Goal: Find specific page/section: Find specific page/section

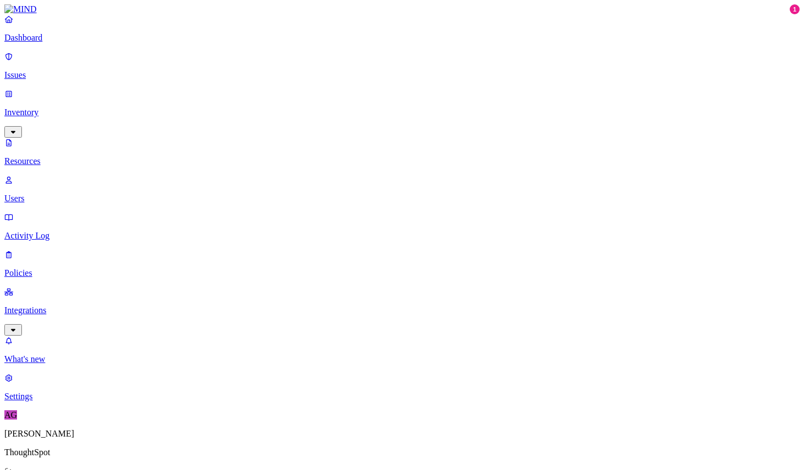
click at [64, 212] on link "Activity Log" at bounding box center [401, 226] width 795 height 29
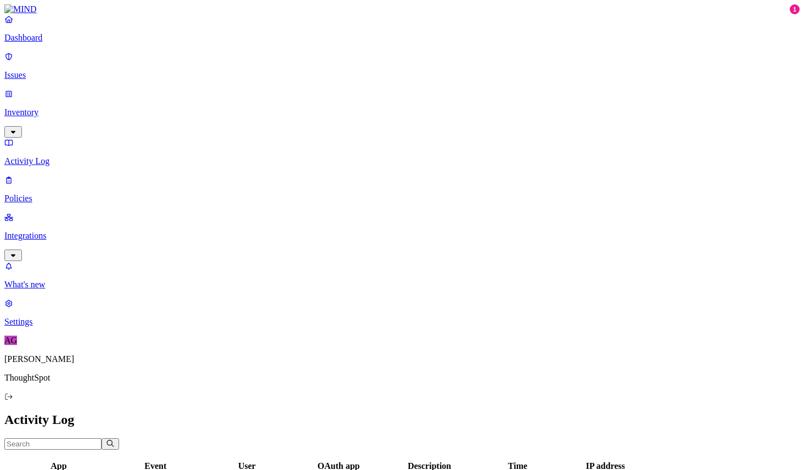
click at [102, 438] on input "text" at bounding box center [52, 444] width 97 height 12
type input "agam"
